Goal: Transaction & Acquisition: Purchase product/service

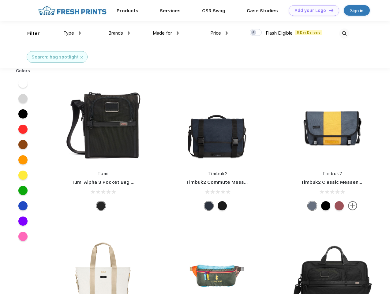
click at [312, 10] on link "Add your Logo Design Tool" at bounding box center [314, 10] width 50 height 11
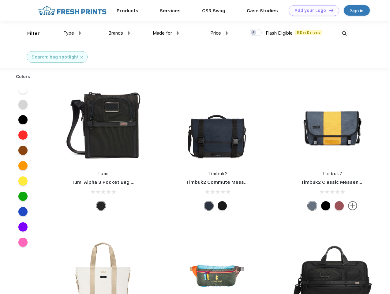
click at [0, 0] on div "Design Tool" at bounding box center [0, 0] width 0 height 0
click at [328, 10] on link "Add your Logo Design Tool" at bounding box center [314, 10] width 50 height 11
click at [29, 33] on div "Filter" at bounding box center [33, 33] width 13 height 7
click at [72, 33] on span "Type" at bounding box center [68, 33] width 11 height 6
click at [119, 33] on span "Brands" at bounding box center [115, 33] width 15 height 6
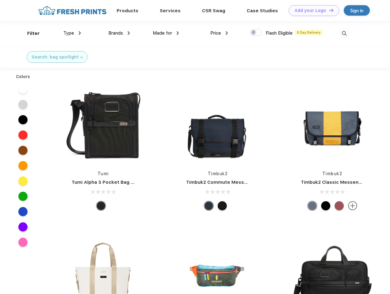
click at [166, 33] on span "Made for" at bounding box center [162, 33] width 19 height 6
click at [219, 33] on span "Price" at bounding box center [215, 33] width 11 height 6
click at [256, 33] on div at bounding box center [256, 32] width 12 height 7
click at [254, 33] on input "checkbox" at bounding box center [252, 31] width 4 height 4
click at [344, 33] on img at bounding box center [344, 33] width 10 height 10
